Goal: Task Accomplishment & Management: Manage account settings

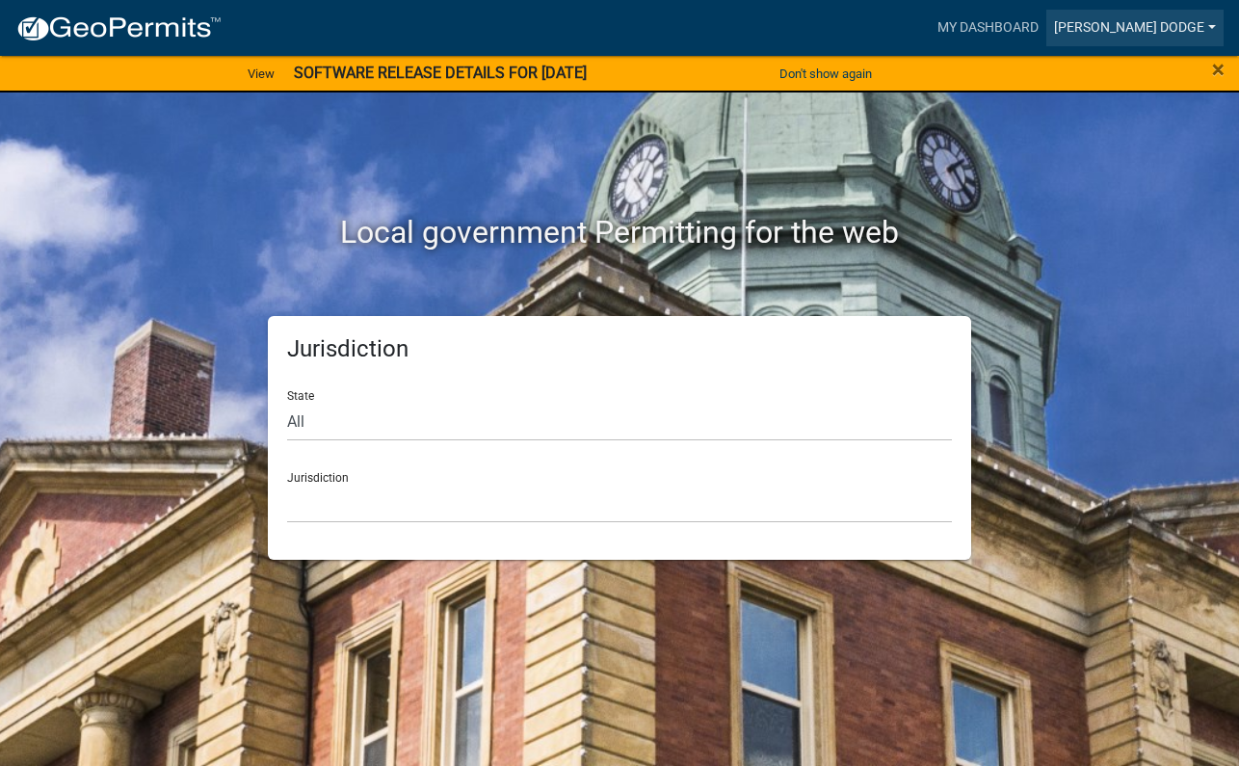
click at [1159, 23] on link "[PERSON_NAME] Dodge" at bounding box center [1134, 28] width 177 height 37
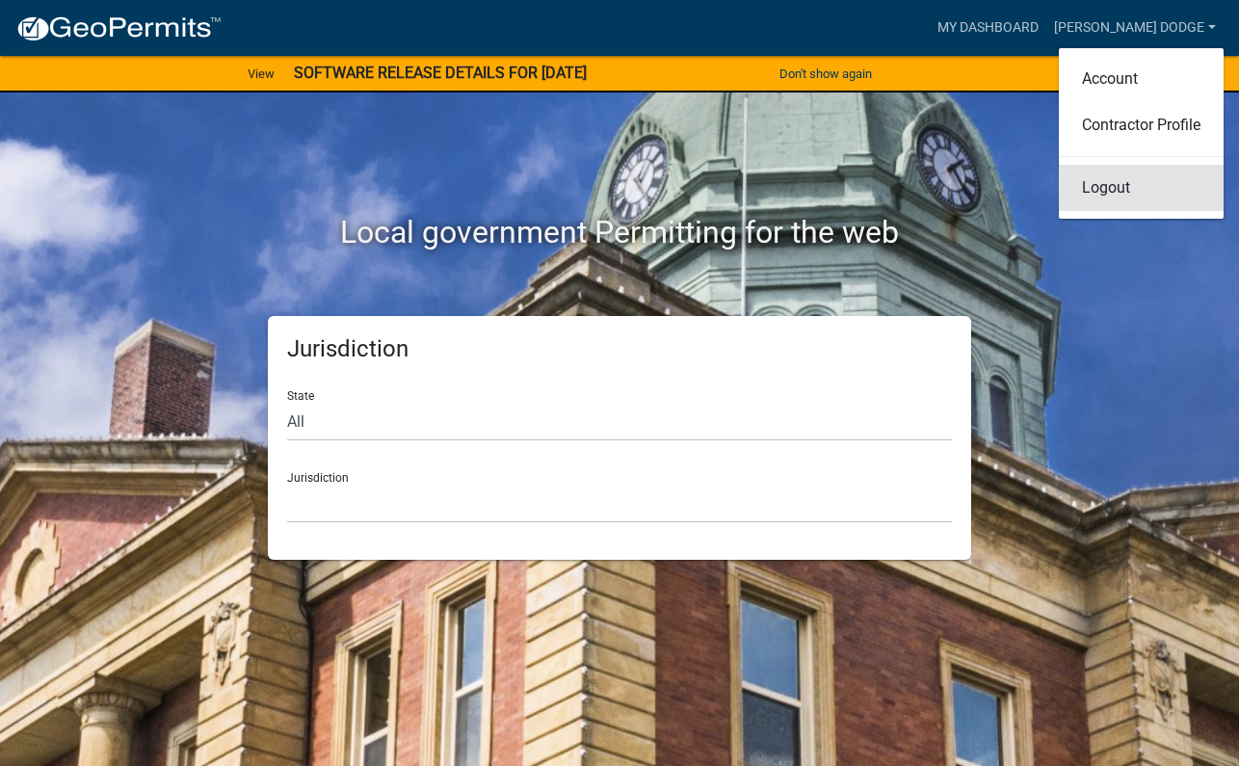
click at [1131, 184] on link "Logout" at bounding box center [1141, 188] width 165 height 46
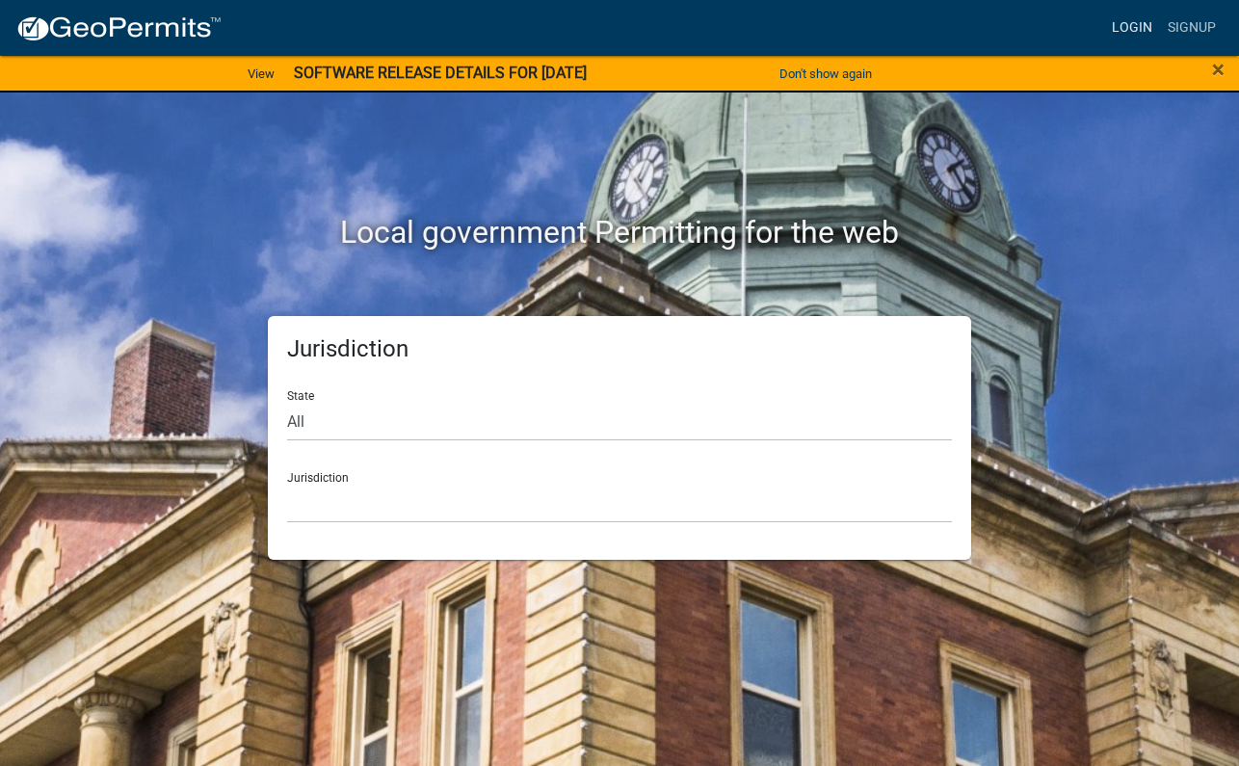
click at [1130, 32] on link "Login" at bounding box center [1132, 28] width 56 height 37
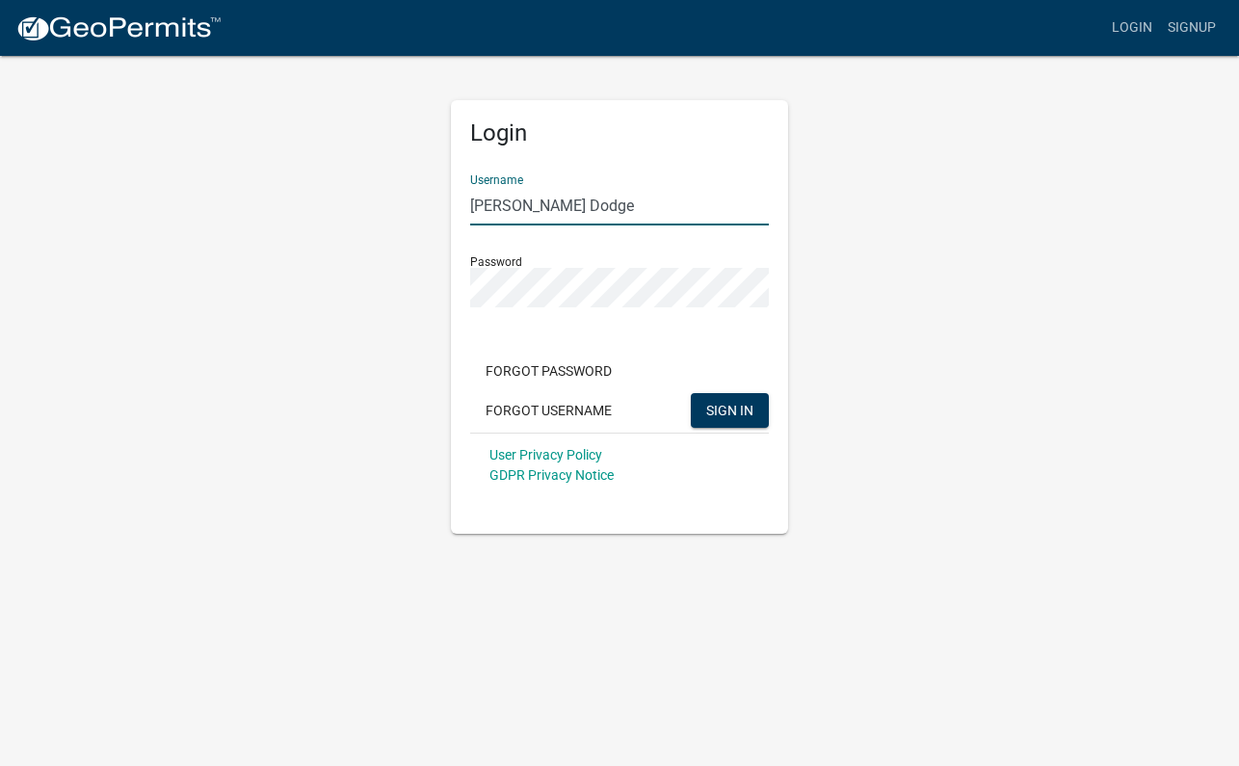
click at [593, 204] on input "[PERSON_NAME] Dodge" at bounding box center [619, 205] width 299 height 39
type input "isutrout_contractor"
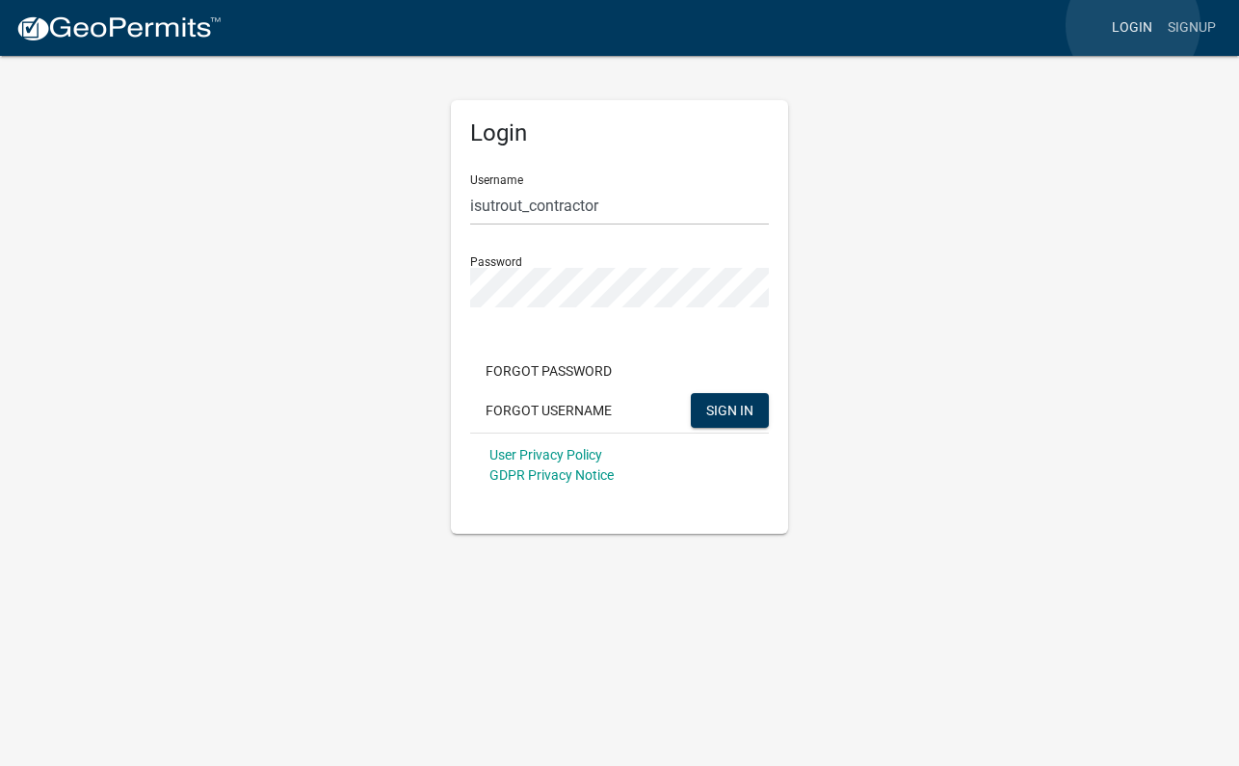
click at [1133, 25] on link "Login" at bounding box center [1132, 28] width 56 height 37
click at [1122, 32] on link "Login" at bounding box center [1134, 28] width 56 height 37
click at [1124, 24] on link "Login" at bounding box center [1134, 28] width 56 height 37
click at [739, 409] on span "SIGN IN" at bounding box center [730, 409] width 47 height 15
